Goal: Task Accomplishment & Management: Manage account settings

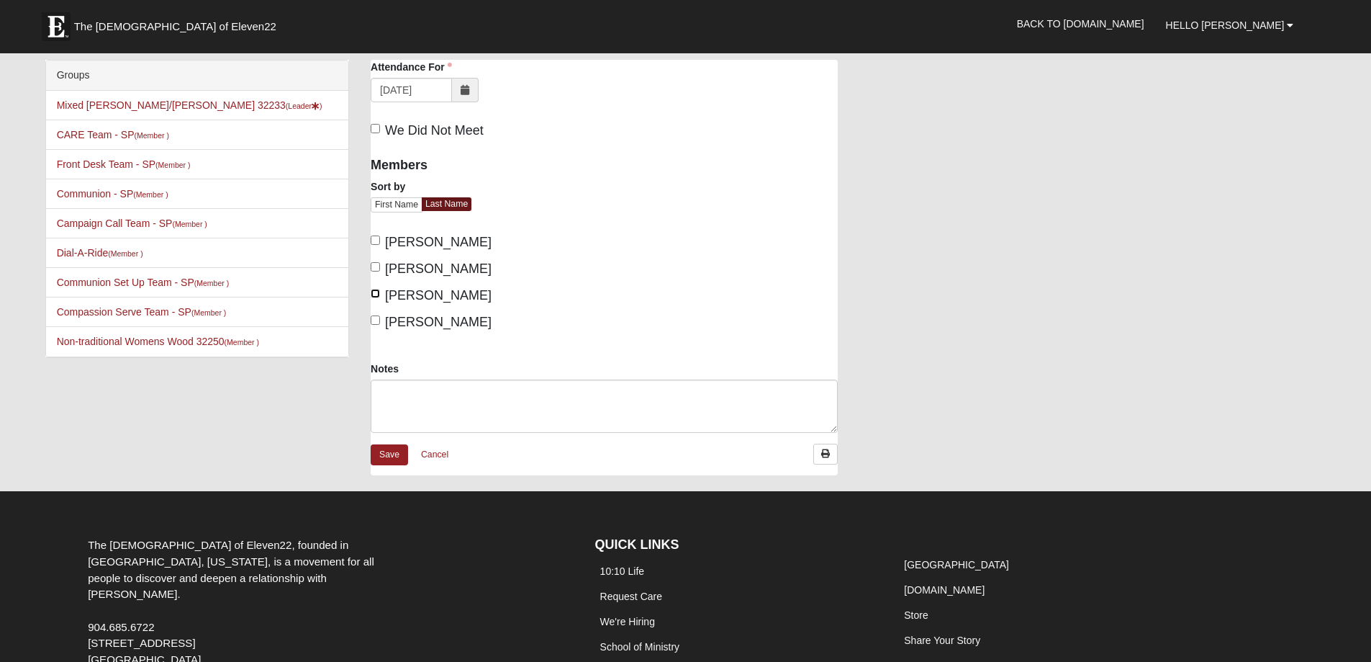
click at [376, 295] on input "Healy, Maria" at bounding box center [375, 293] width 9 height 9
checkbox input "true"
click at [398, 391] on textarea "Notes" at bounding box center [604, 405] width 467 height 53
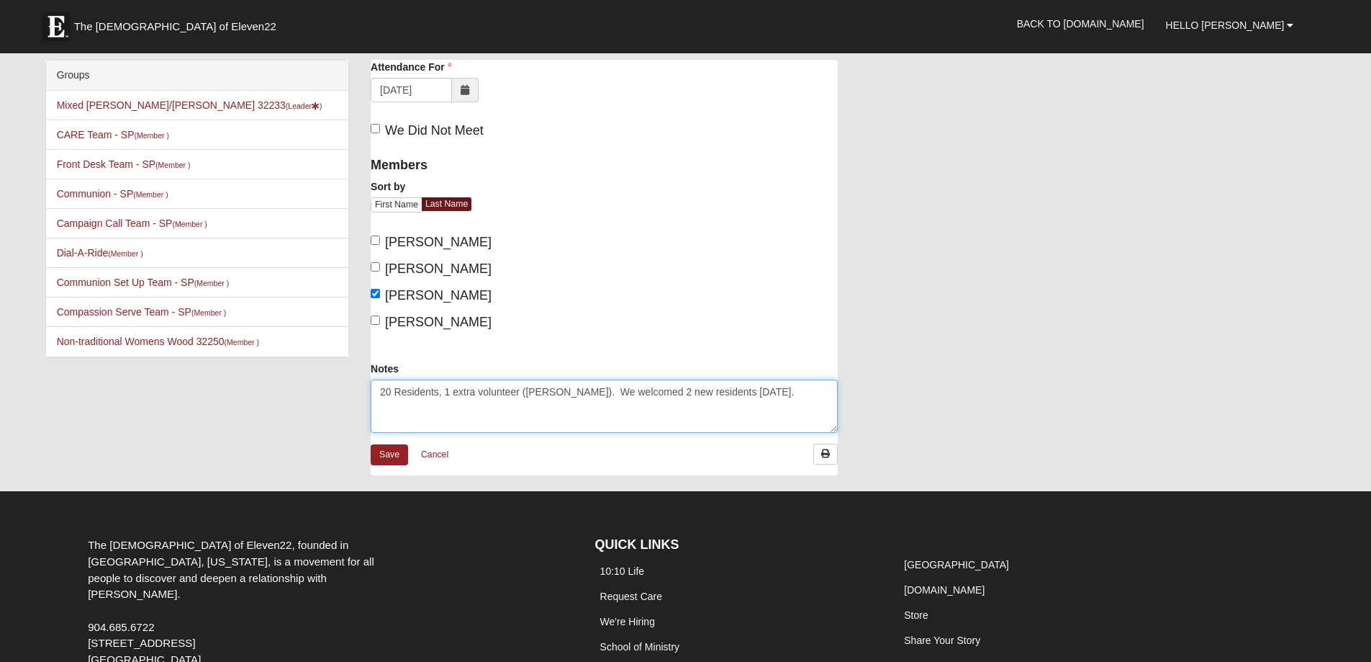
drag, startPoint x: 444, startPoint y: 395, endPoint x: 450, endPoint y: 387, distance: 9.8
click at [449, 389] on textarea "20 Residents, 1 extra volunteer (Sara). We welcomed 2 new residents today." at bounding box center [604, 405] width 467 height 53
type textarea "20 Residents, 1 family members, 1 extra volunteer ([PERSON_NAME]). We welcomed …"
click at [403, 455] on link "Save" at bounding box center [389, 454] width 37 height 21
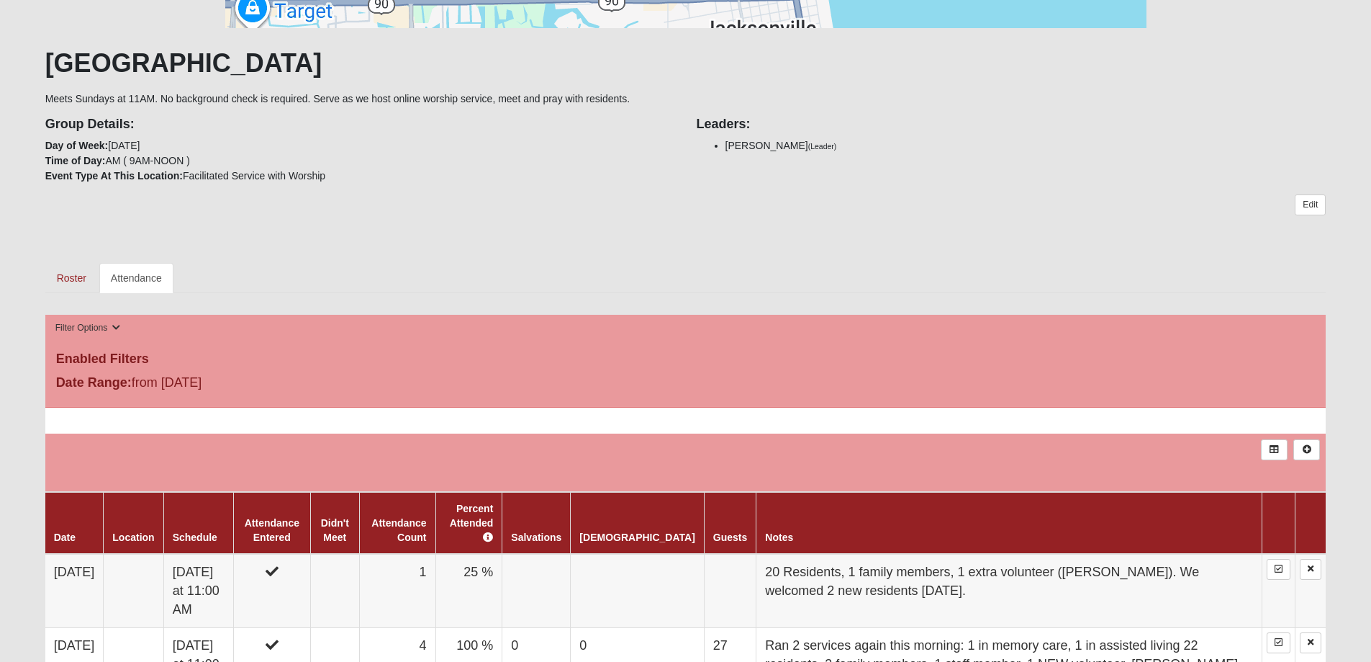
scroll to position [473, 0]
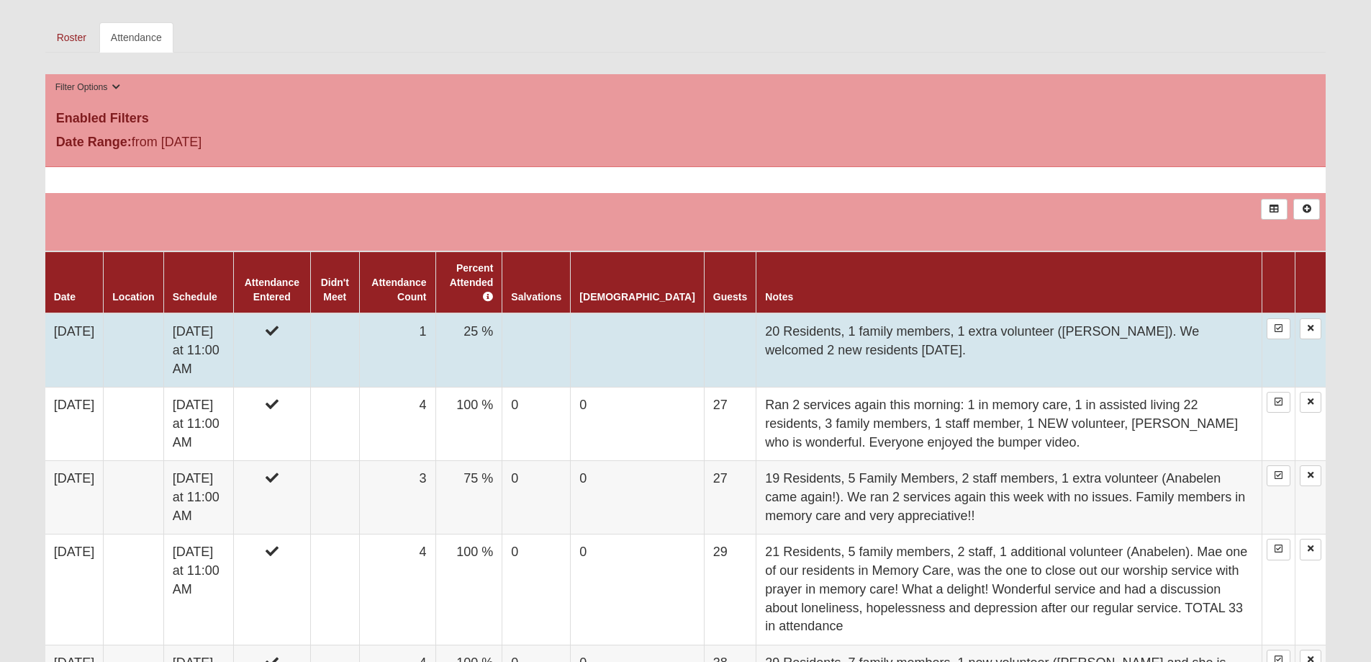
click at [704, 320] on td at bounding box center [730, 350] width 52 height 74
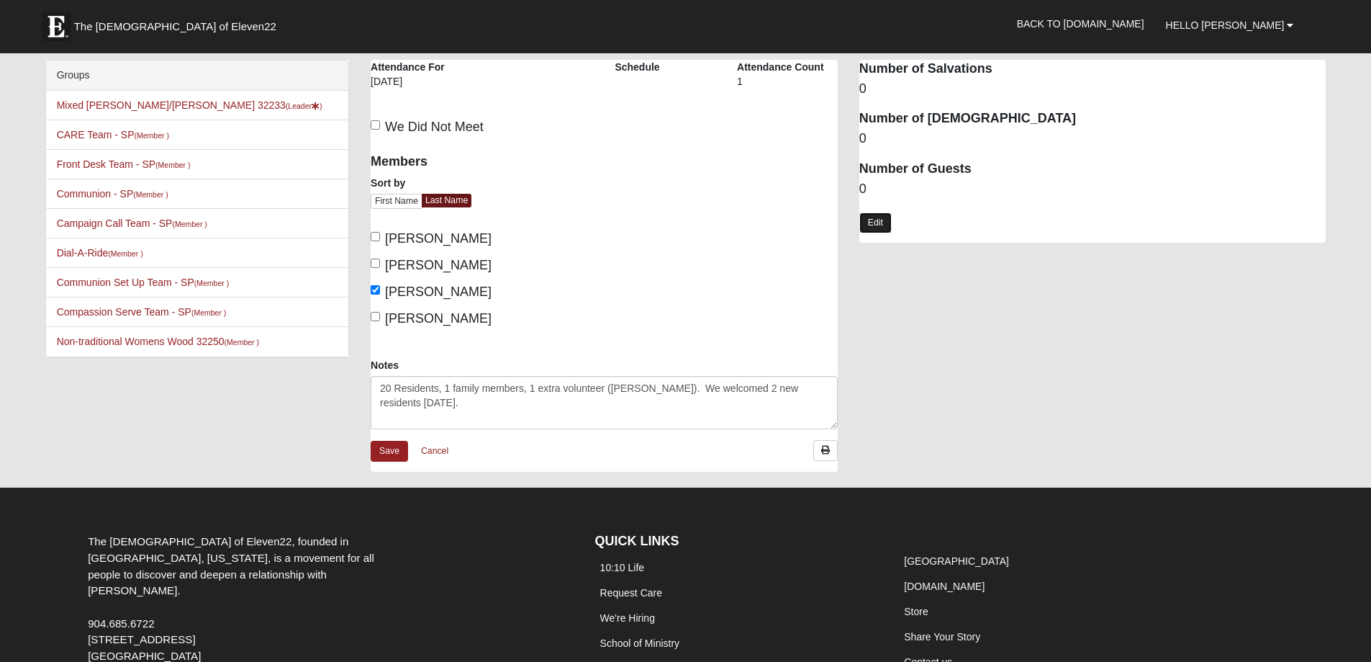
click at [874, 227] on link "Edit" at bounding box center [876, 222] width 32 height 21
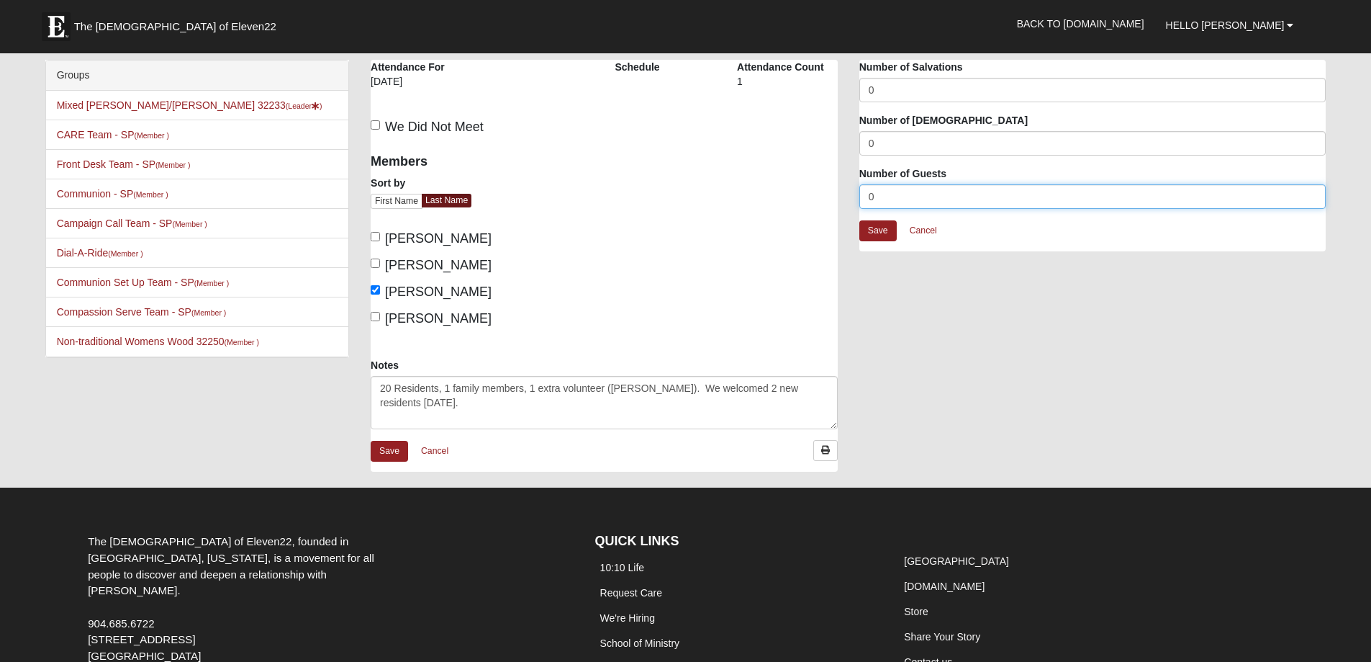
drag, startPoint x: 885, startPoint y: 196, endPoint x: 854, endPoint y: 197, distance: 31.0
click at [854, 197] on div "Attendance Occurrence Attributes Number of Salvations 0 Number of Baptisms 0 Nu…" at bounding box center [1093, 163] width 489 height 206
type input "22"
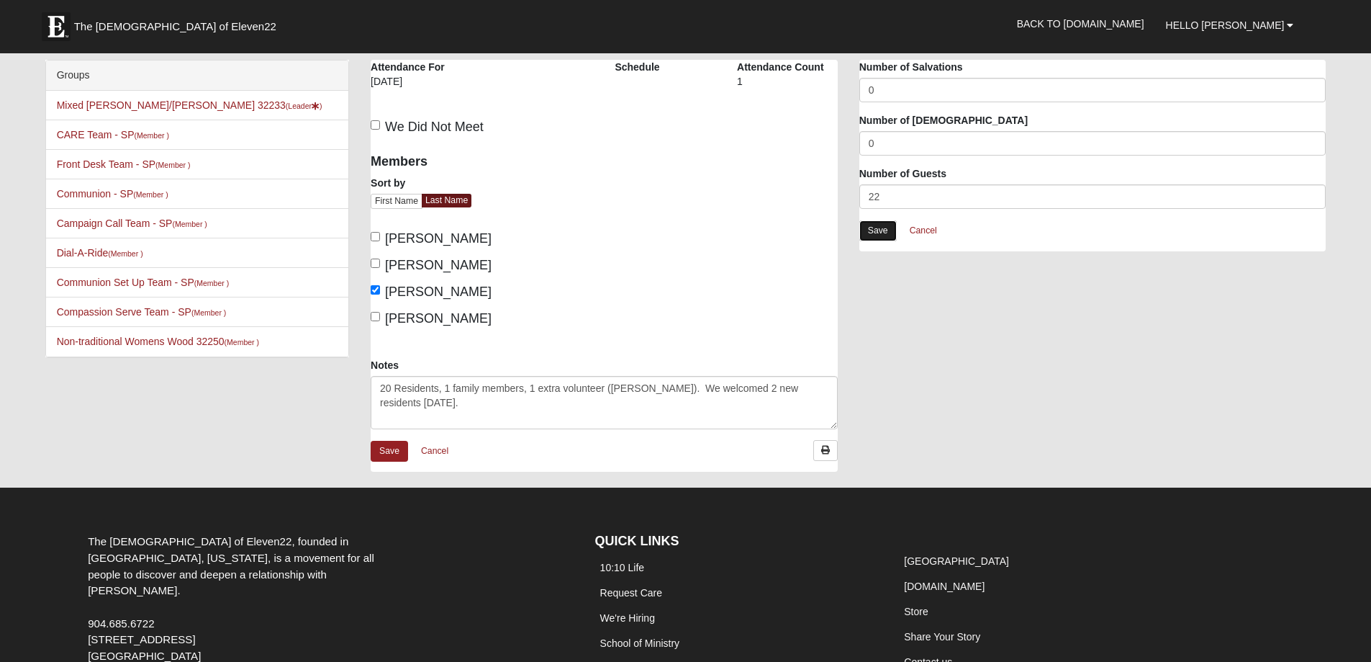
click at [885, 227] on link "Save" at bounding box center [878, 230] width 37 height 21
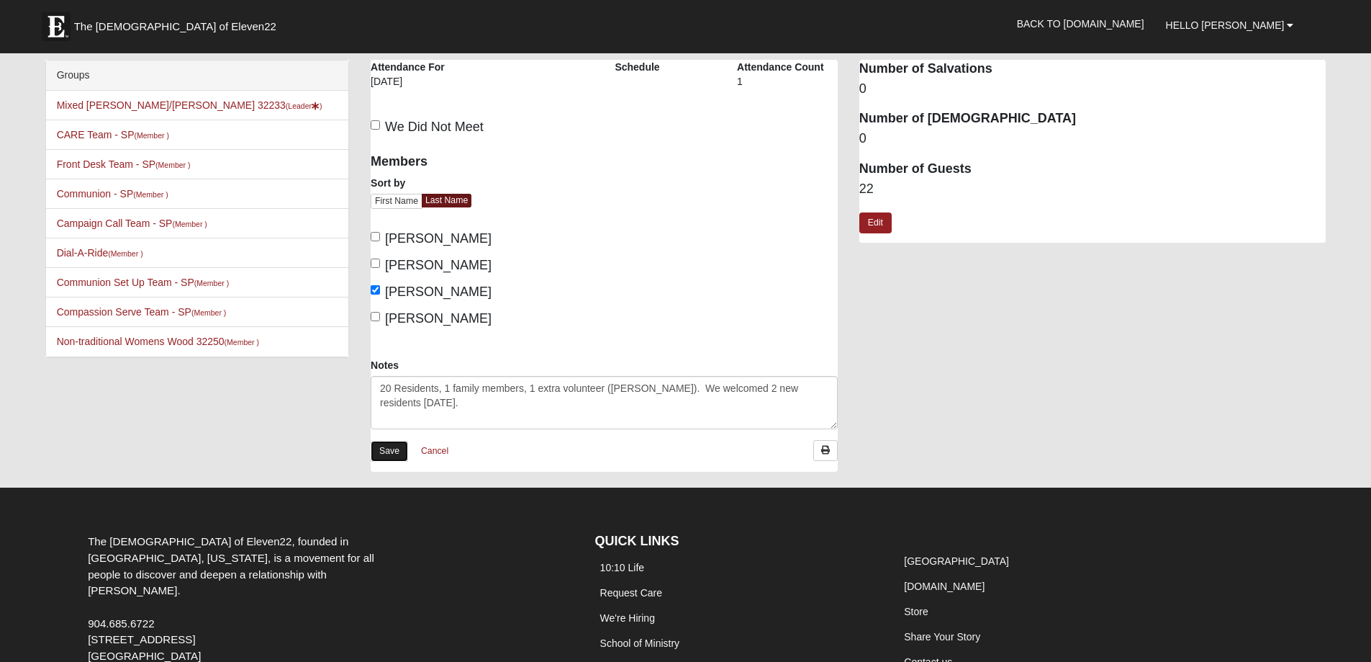
click at [385, 450] on link "Save" at bounding box center [389, 451] width 37 height 21
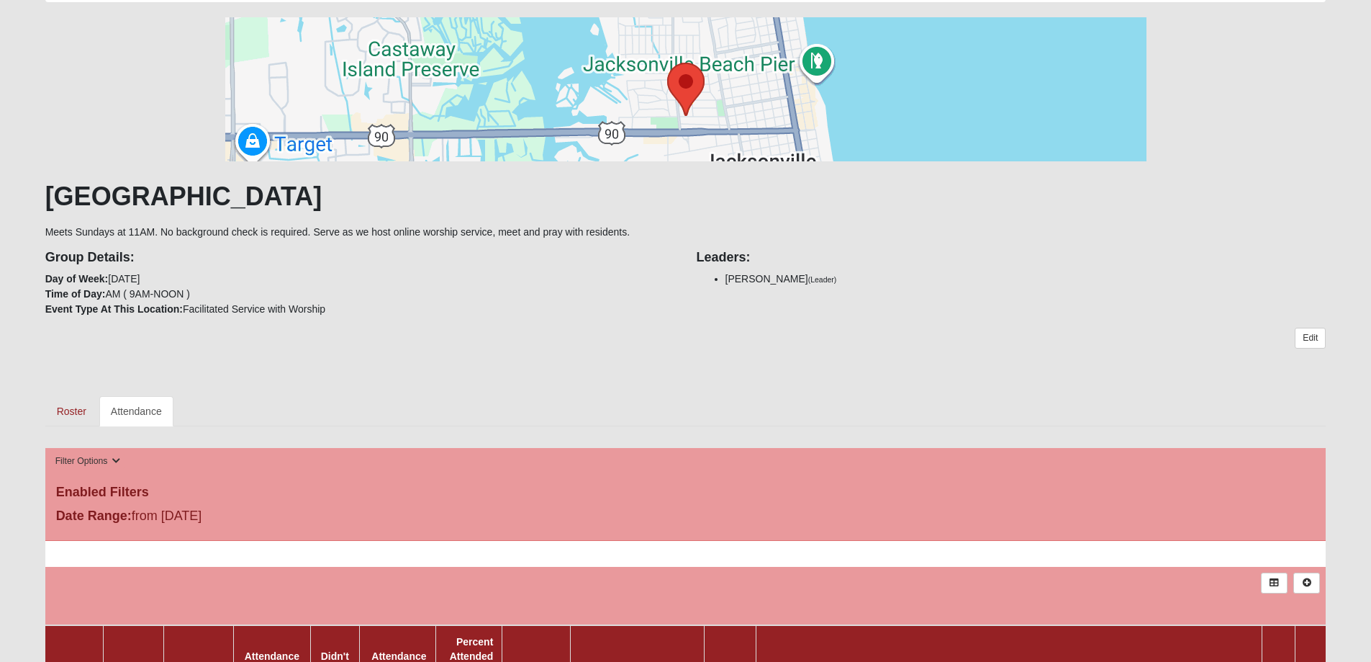
scroll to position [53, 0]
